Goal: Find specific page/section: Find specific page/section

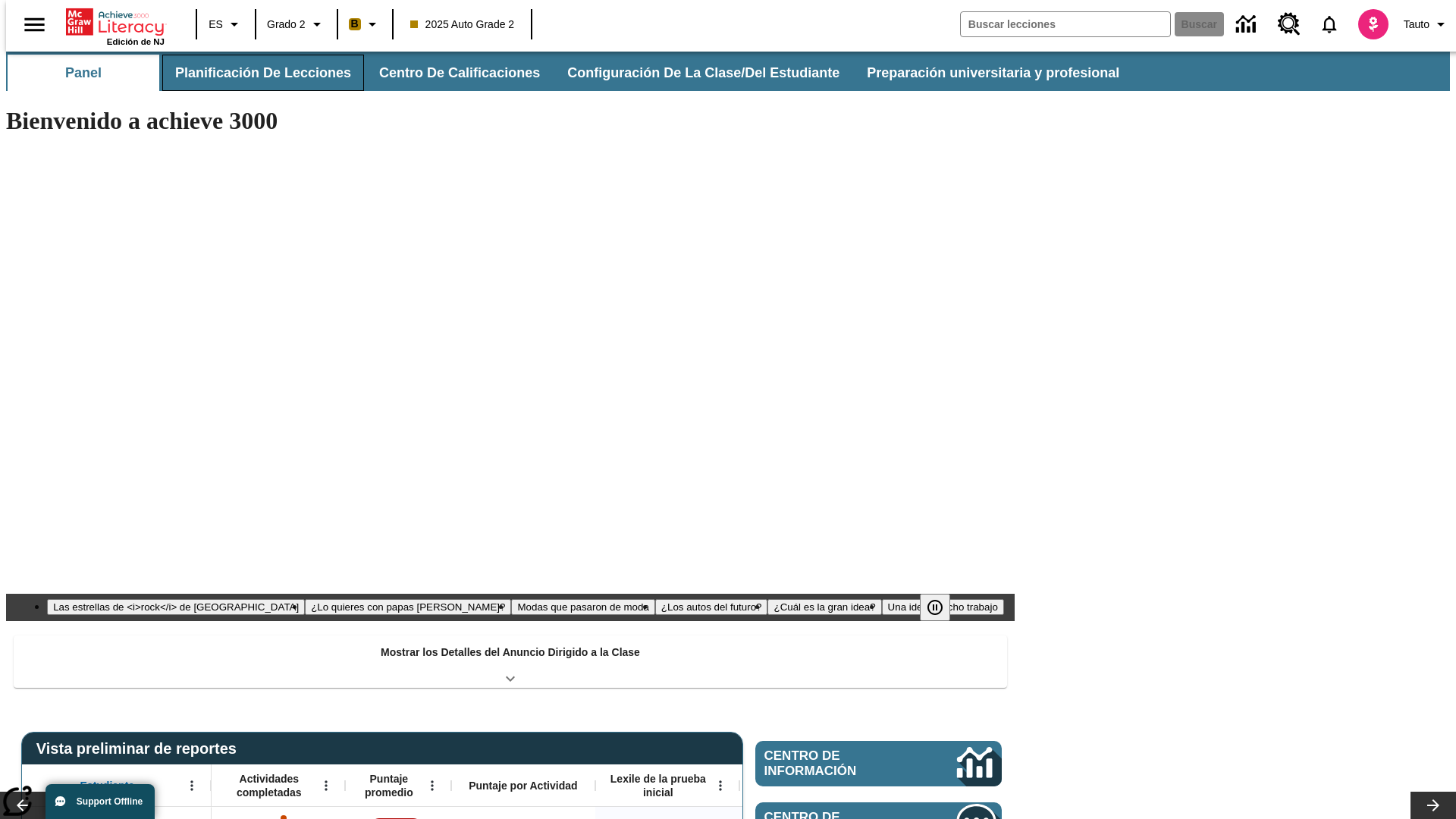
click at [254, 73] on button "Planificación de lecciones" at bounding box center [263, 72] width 201 height 36
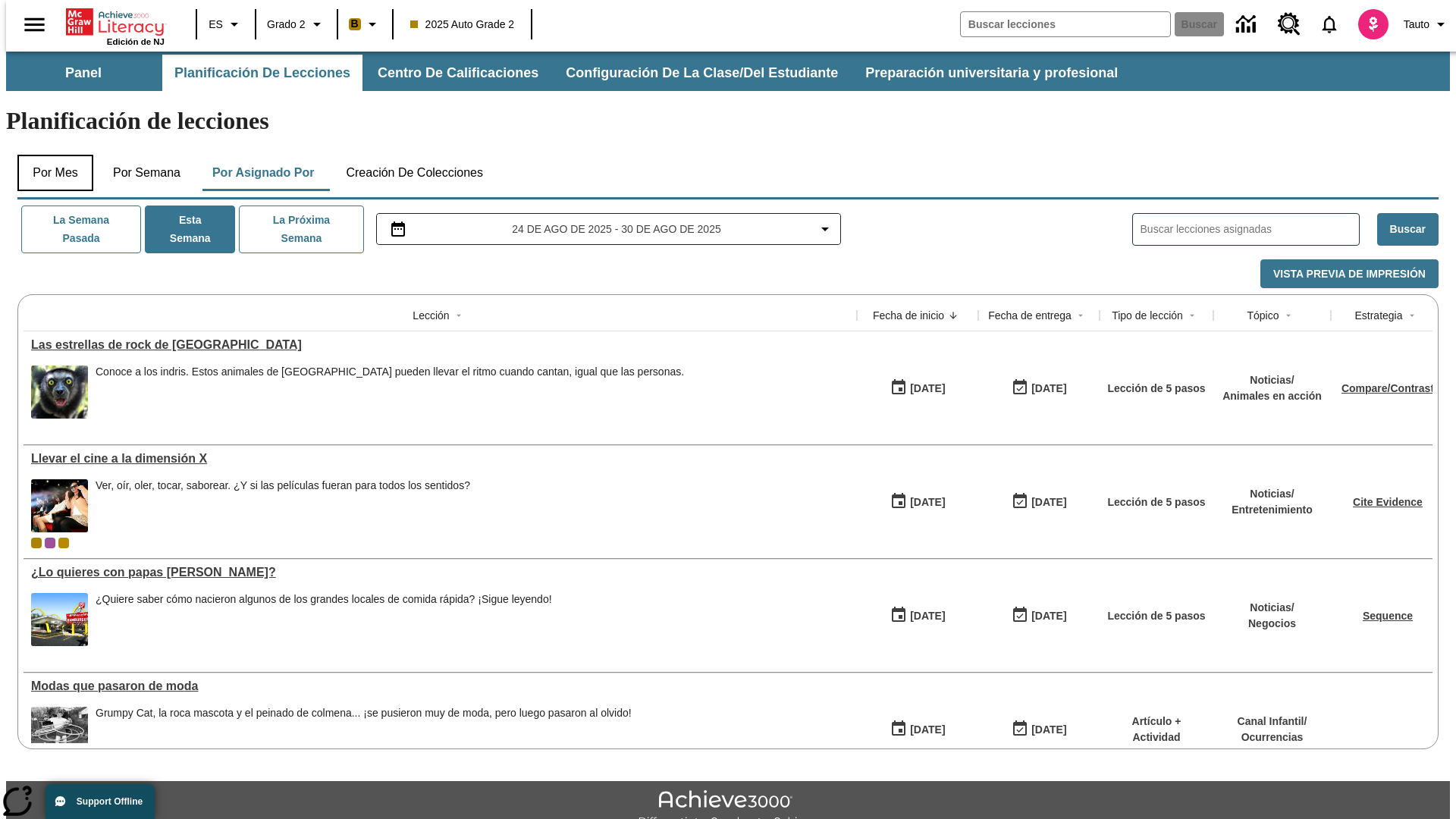
click at [49, 155] on button "Por mes" at bounding box center [55, 173] width 76 height 36
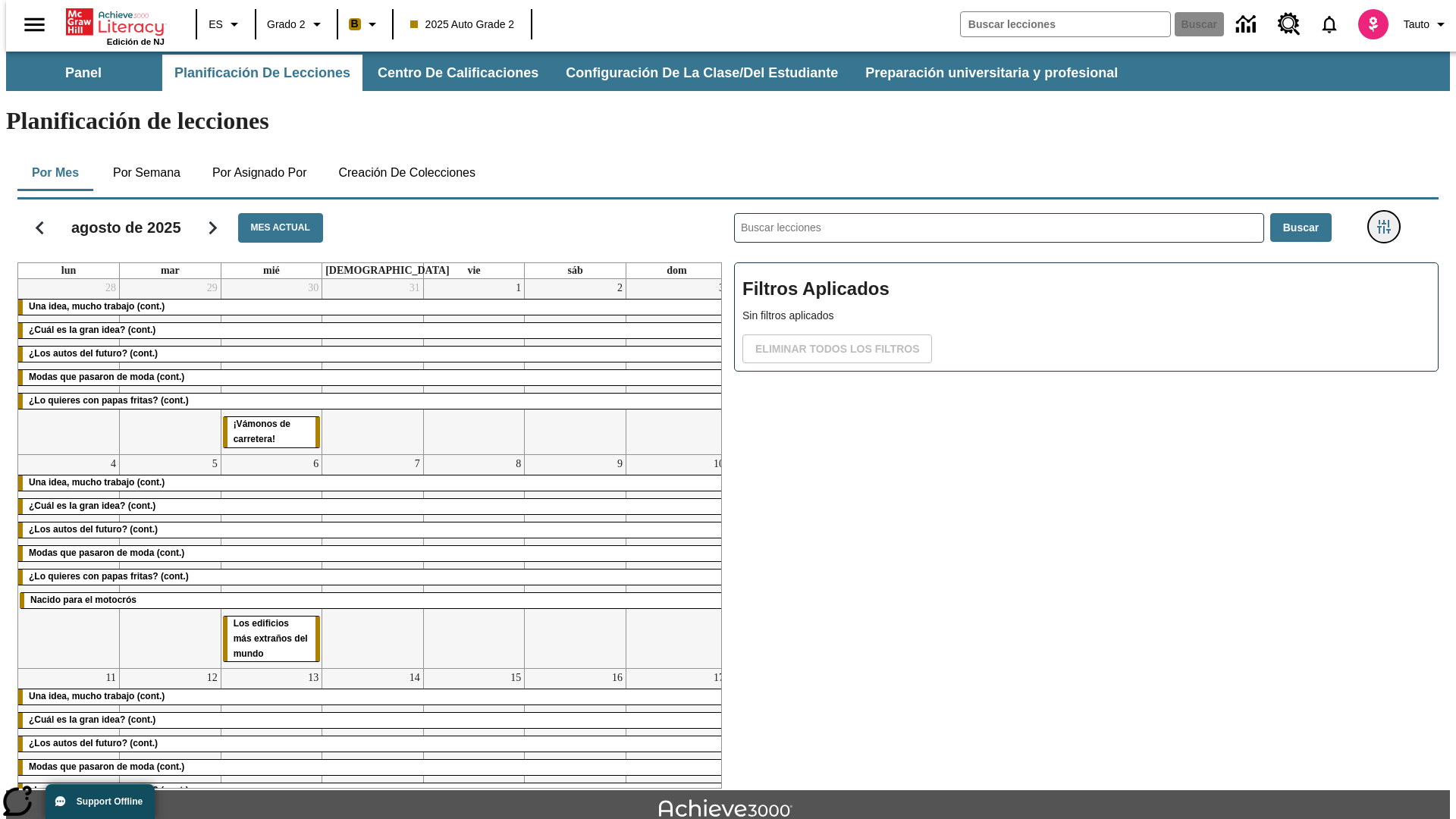
click at [1389, 220] on icon "Menú lateral de filtros" at bounding box center [1385, 226] width 14 height 14
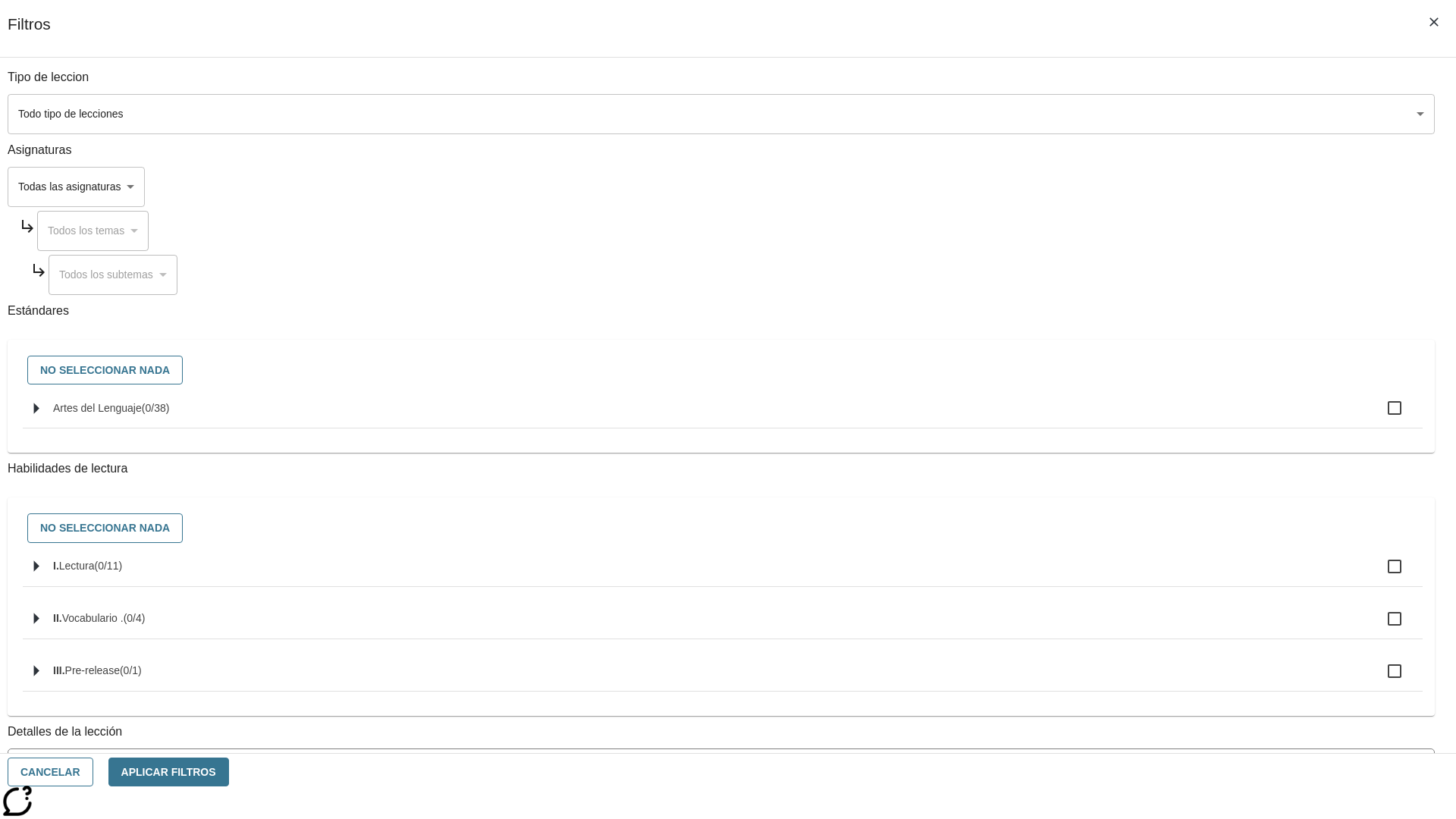
click at [1092, 114] on body "[MEDICAL_DATA] al contenido principal Edición de NJ ES Grado 2 B 2025 Auto Grad…" at bounding box center [728, 470] width 1444 height 837
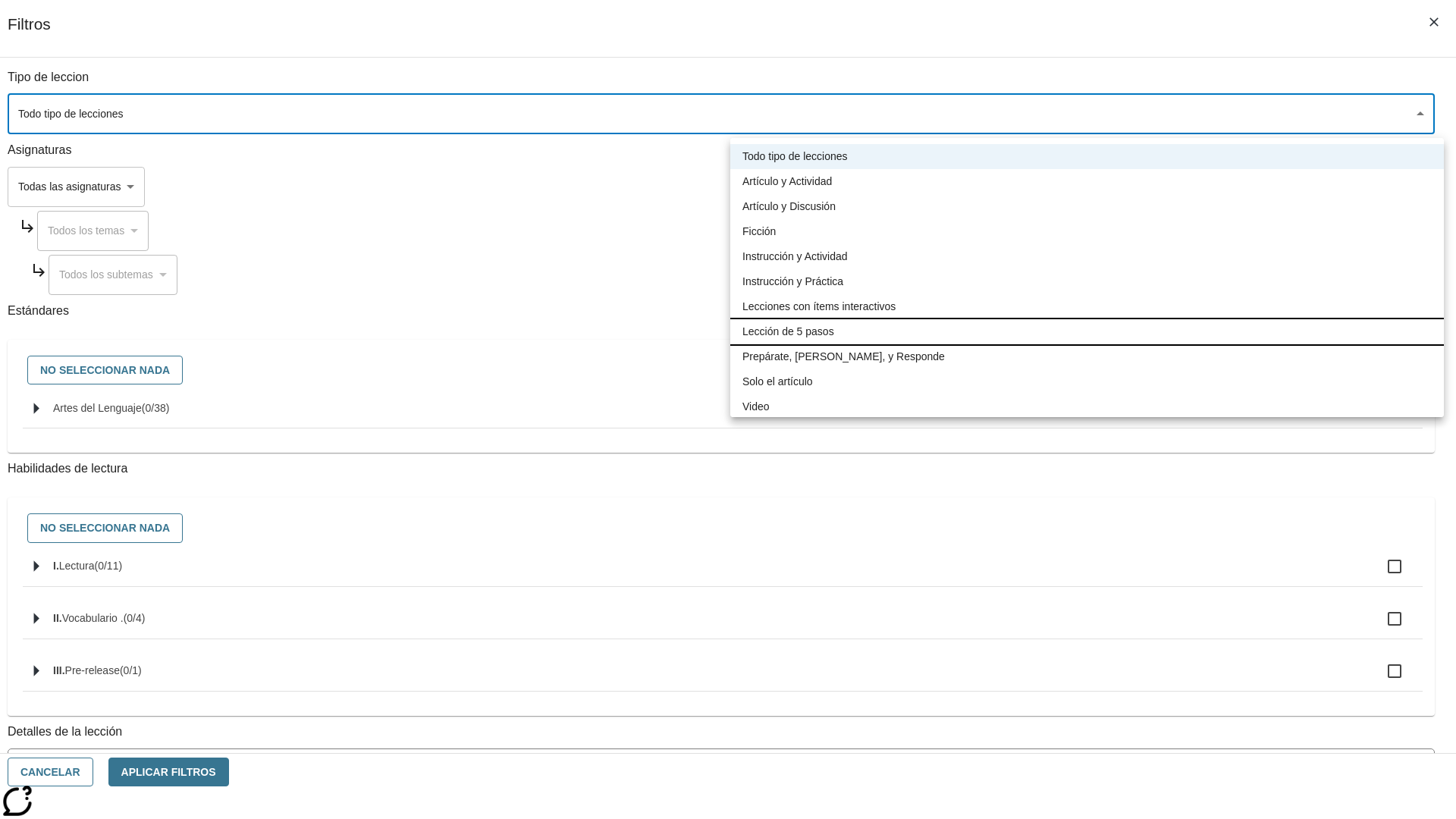
click at [1087, 332] on li "Lección de 5 pasos" at bounding box center [1087, 332] width 714 height 25
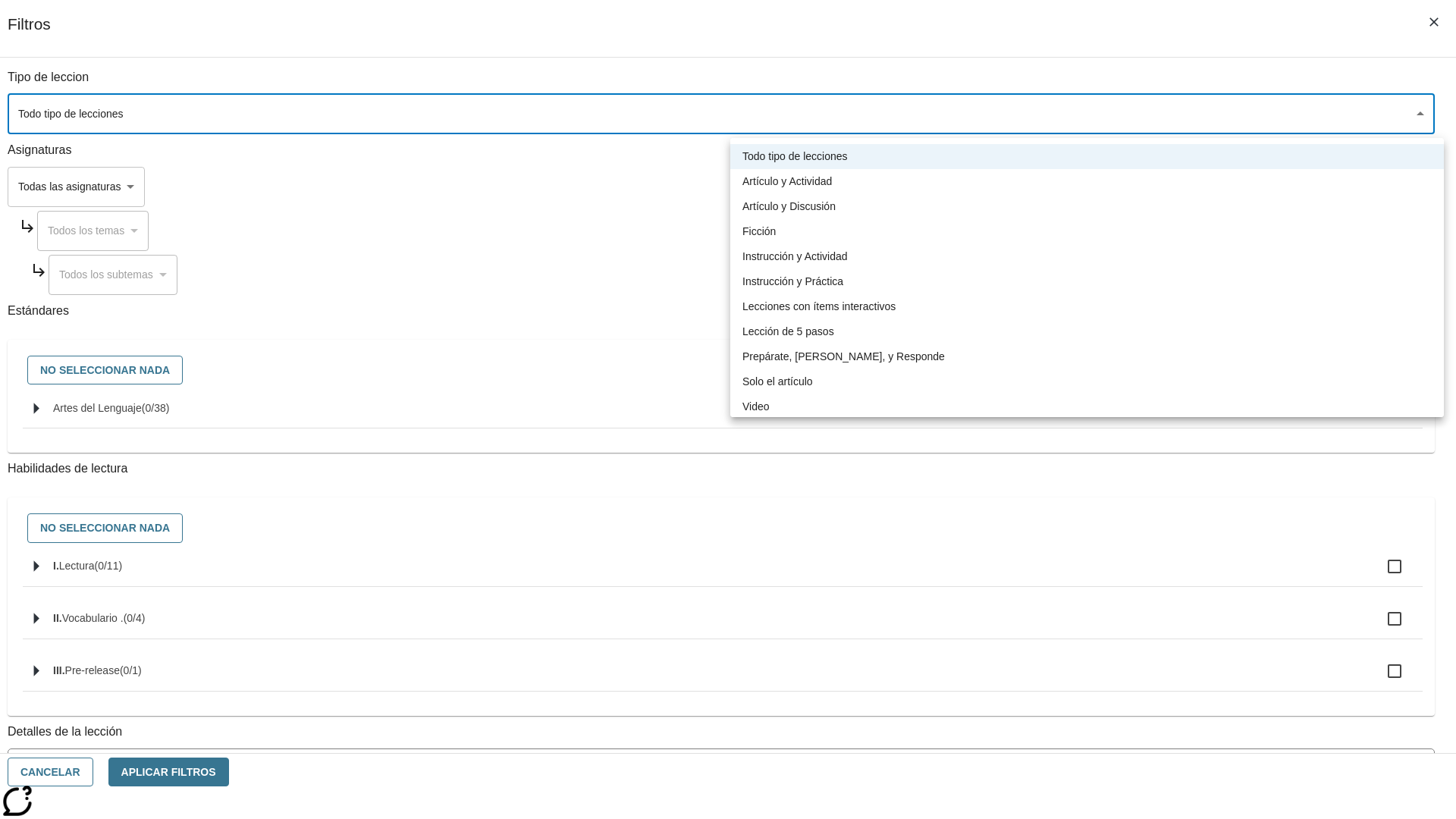
type input "1"
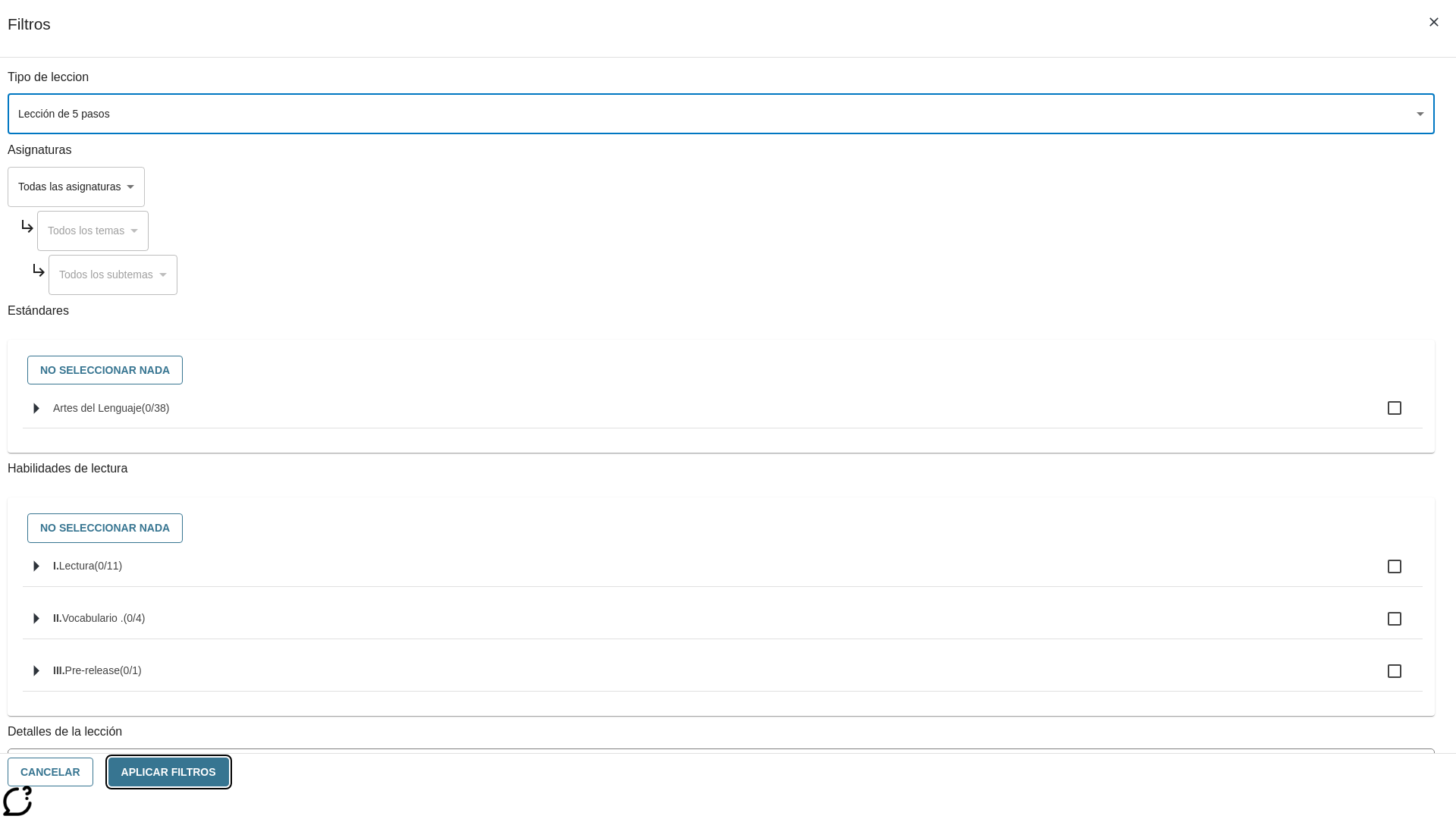
click at [229, 772] on button "Aplicar Filtros" at bounding box center [169, 772] width 121 height 29
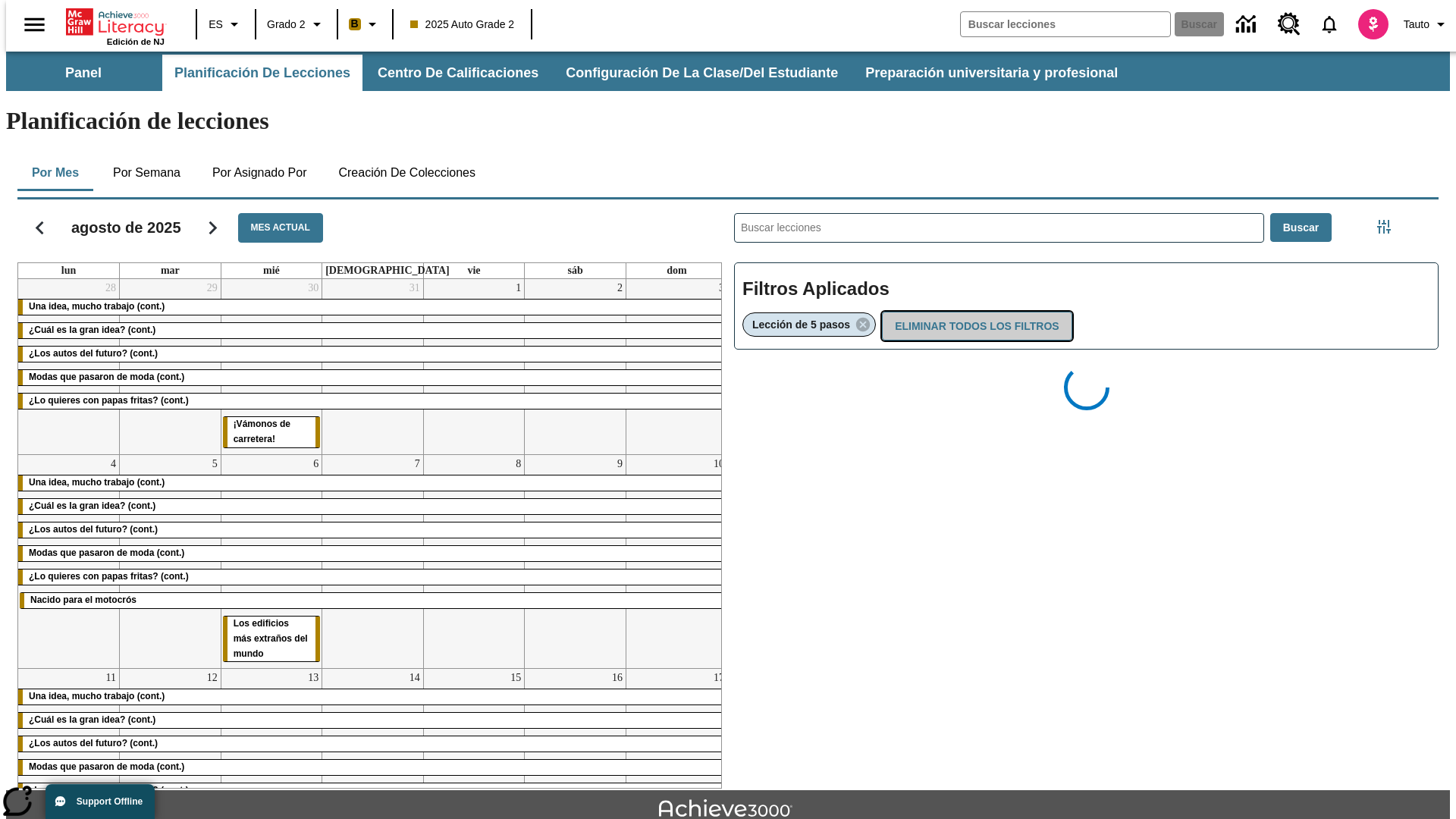
click at [974, 312] on button "Eliminar todos los filtros" at bounding box center [976, 326] width 189 height 29
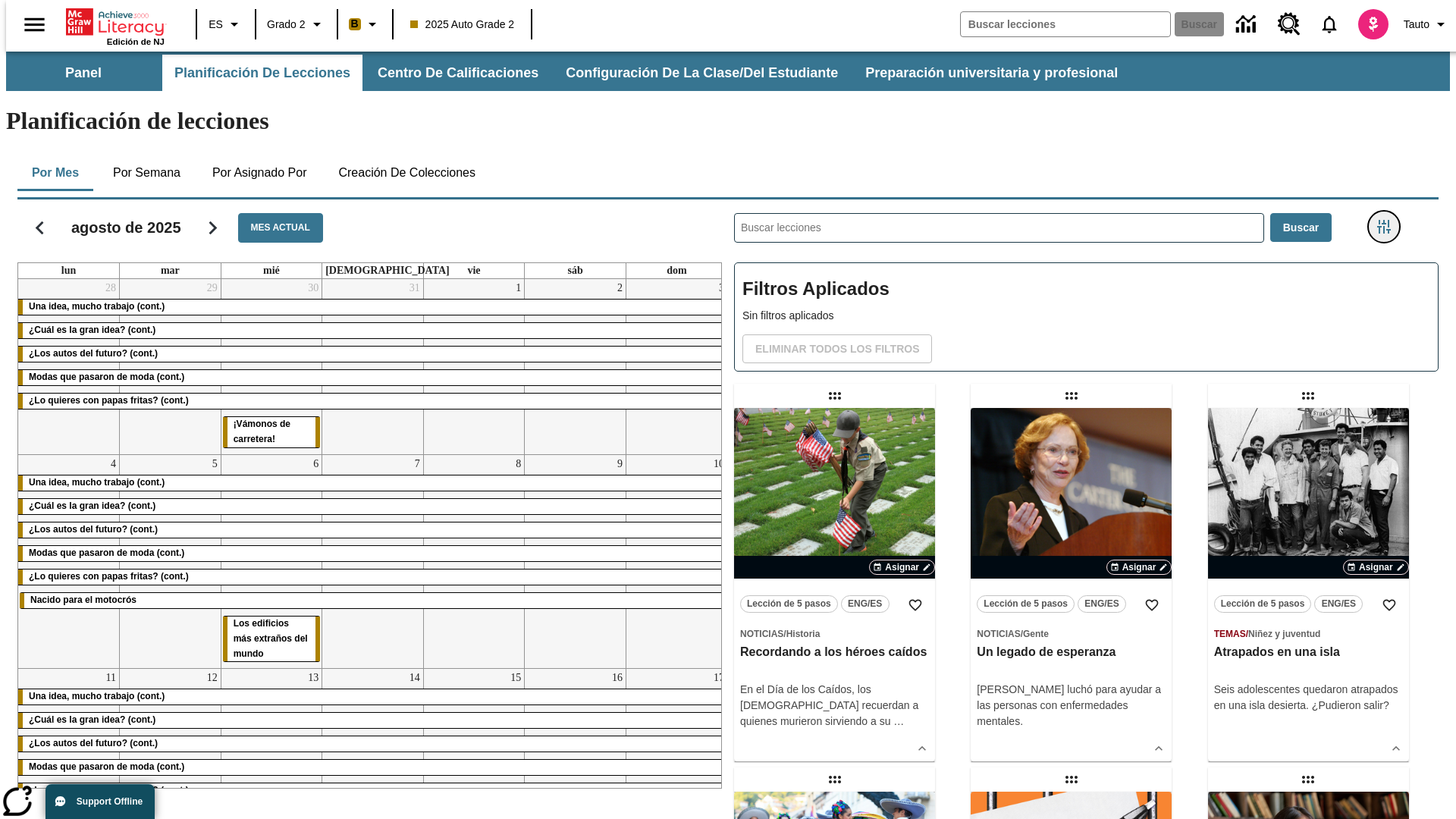
click at [1389, 220] on icon "Menú lateral de filtros" at bounding box center [1385, 226] width 14 height 14
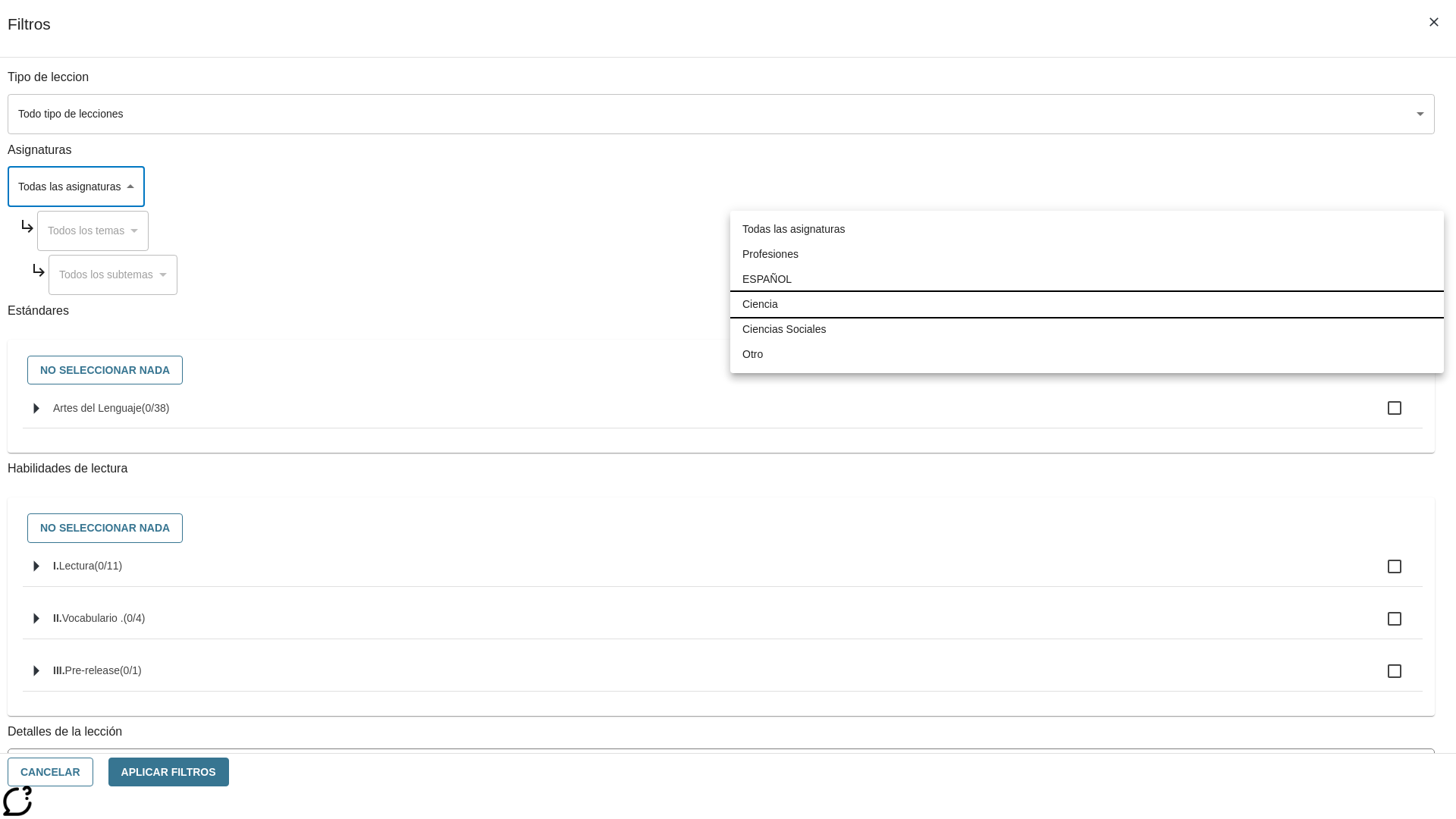
click at [1087, 304] on li "Ciencia" at bounding box center [1087, 304] width 714 height 25
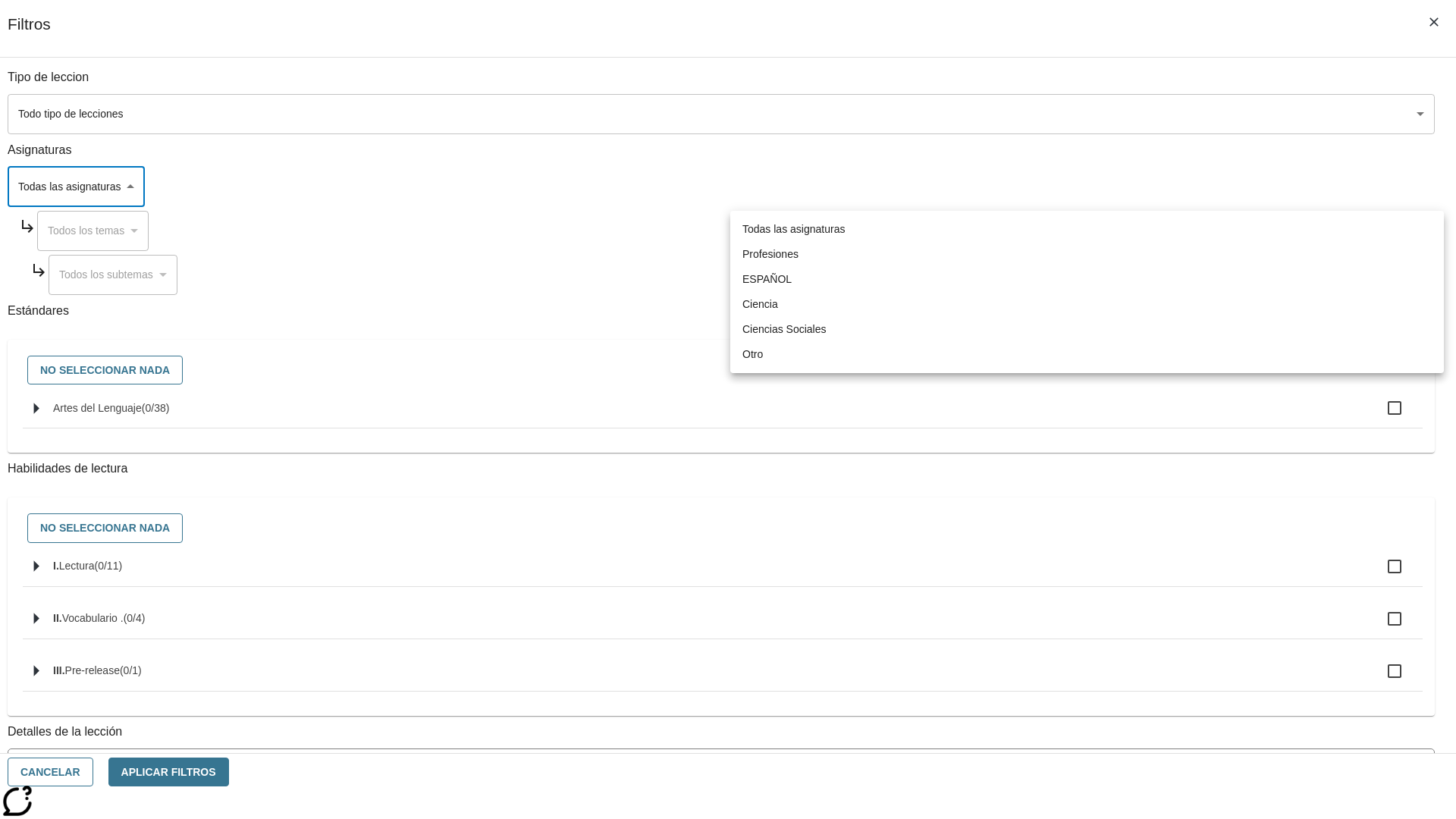
type input "2"
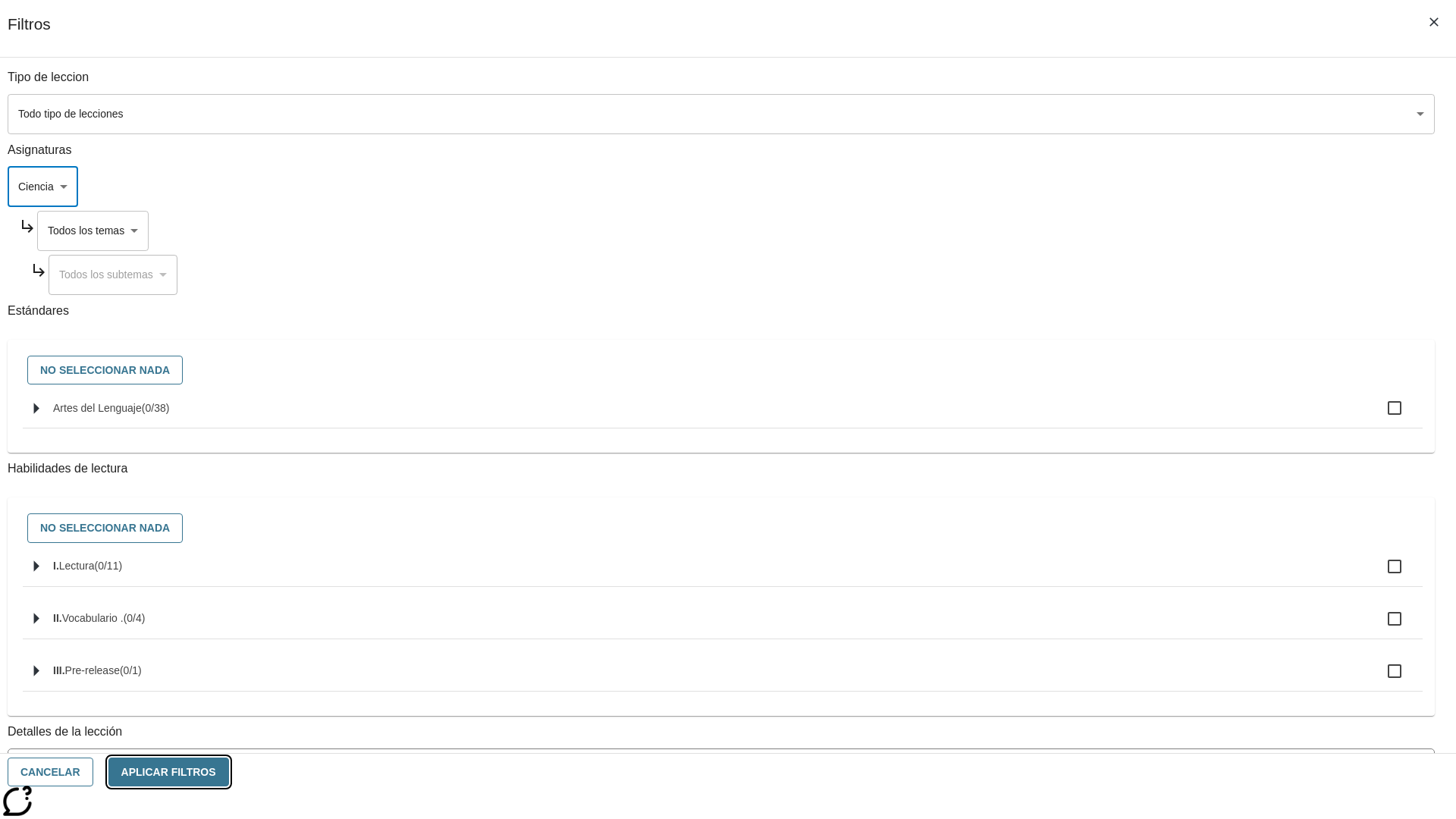
click at [229, 772] on button "Aplicar Filtros" at bounding box center [169, 772] width 121 height 29
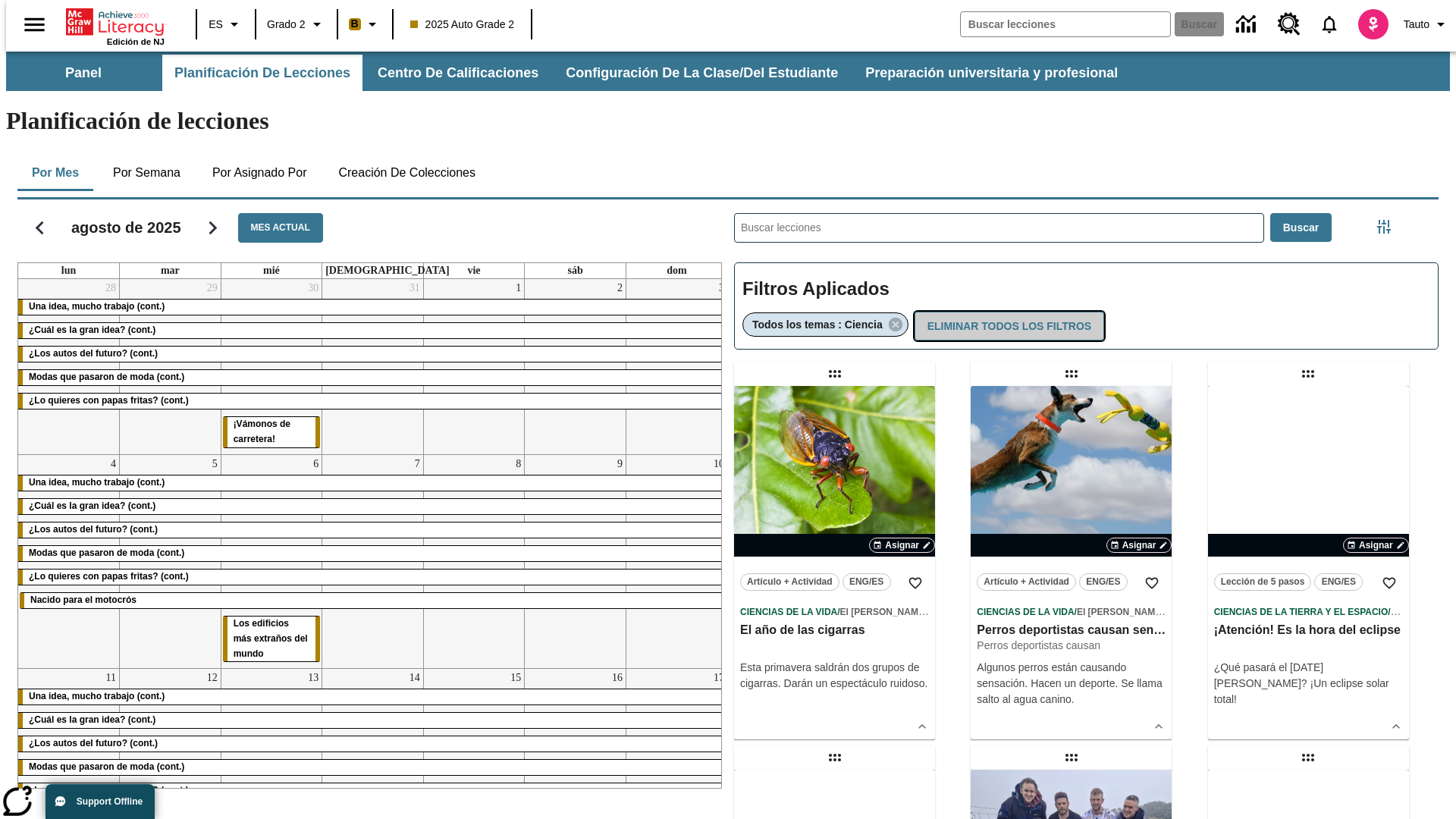
click at [1007, 312] on button "Eliminar todos los filtros" at bounding box center [1009, 326] width 189 height 29
click at [1389, 220] on icon "Menú lateral de filtros" at bounding box center [1385, 226] width 14 height 14
